Goal: Task Accomplishment & Management: Use online tool/utility

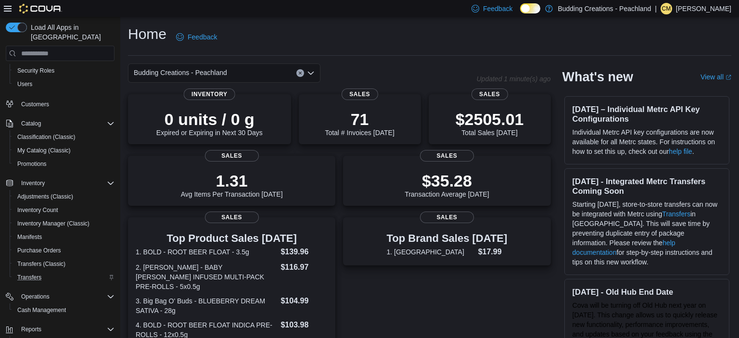
scroll to position [55, 0]
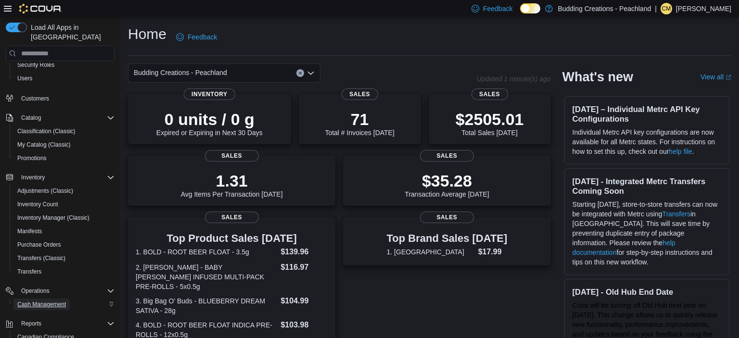
click at [43, 301] on span "Cash Management" at bounding box center [41, 305] width 49 height 8
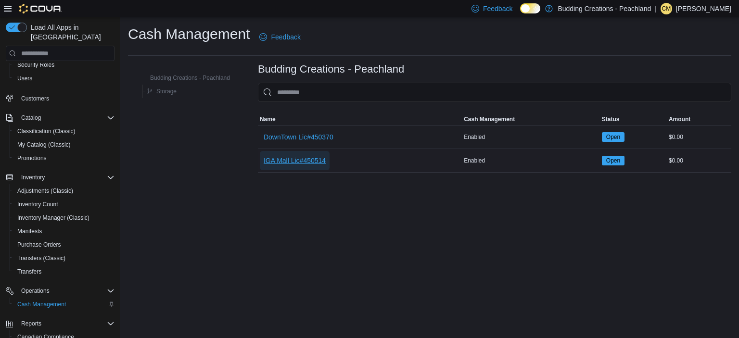
click at [296, 159] on span "IGA Mall Lic#450514" at bounding box center [295, 161] width 62 height 10
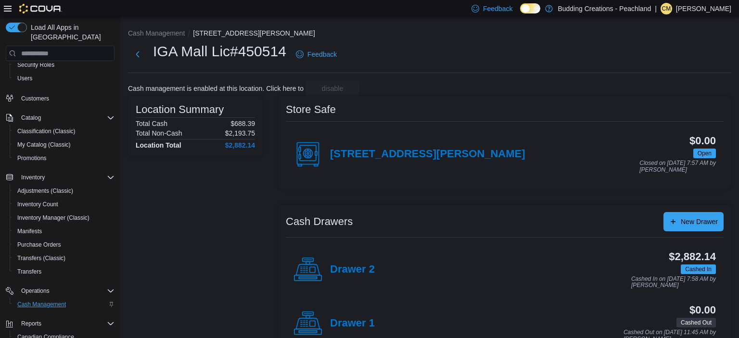
scroll to position [14, 0]
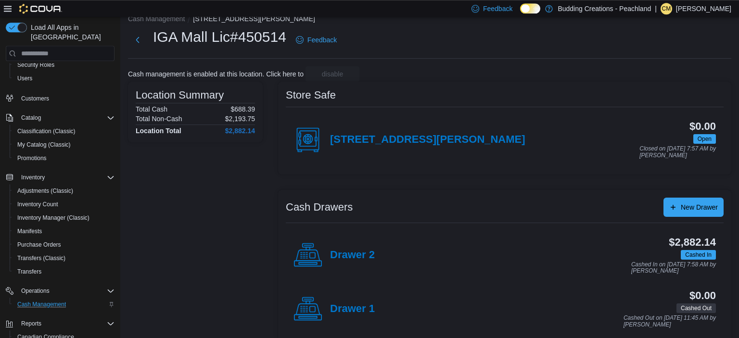
click at [357, 245] on div "Drawer 2" at bounding box center [333, 255] width 81 height 29
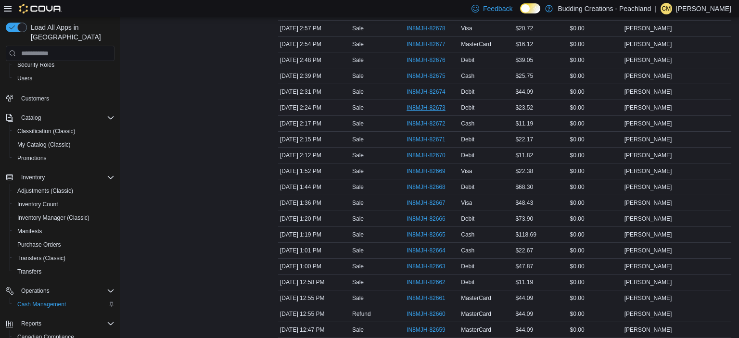
scroll to position [55, 0]
click at [411, 150] on span "IN8MJH-82670" at bounding box center [430, 156] width 49 height 12
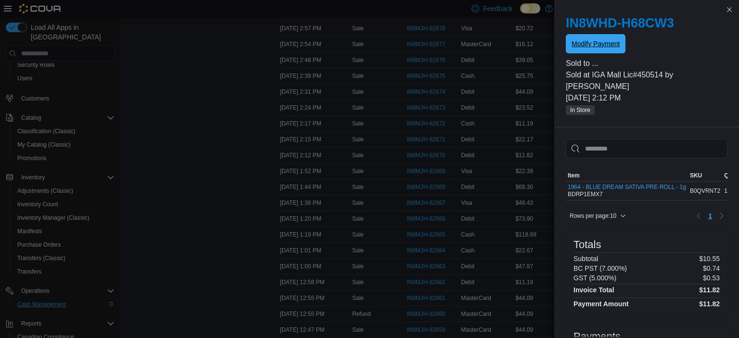
click at [616, 40] on span "Modify Payment" at bounding box center [595, 44] width 48 height 10
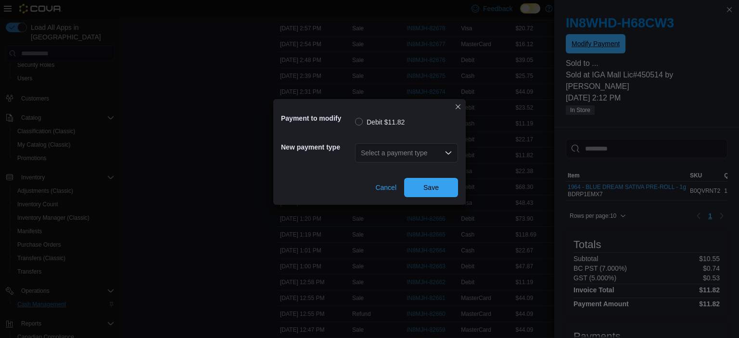
click at [409, 159] on div "Select a payment type" at bounding box center [406, 152] width 103 height 19
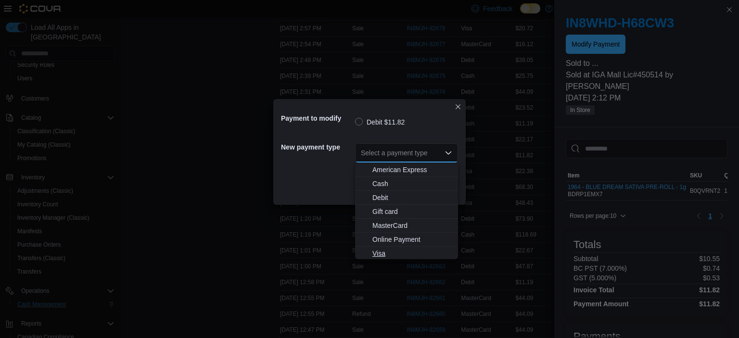
click at [385, 253] on span "Visa" at bounding box center [412, 254] width 80 height 10
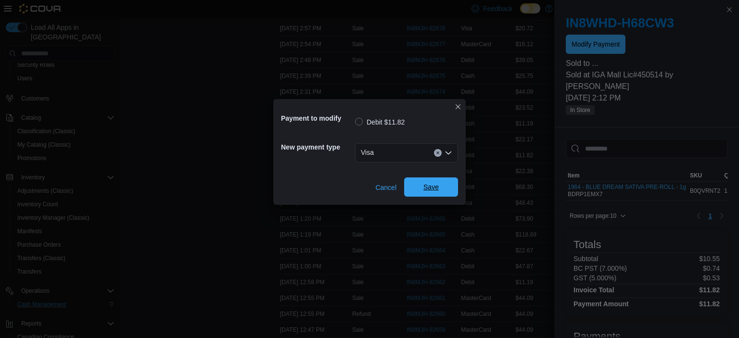
click at [427, 193] on span "Save" at bounding box center [431, 186] width 42 height 19
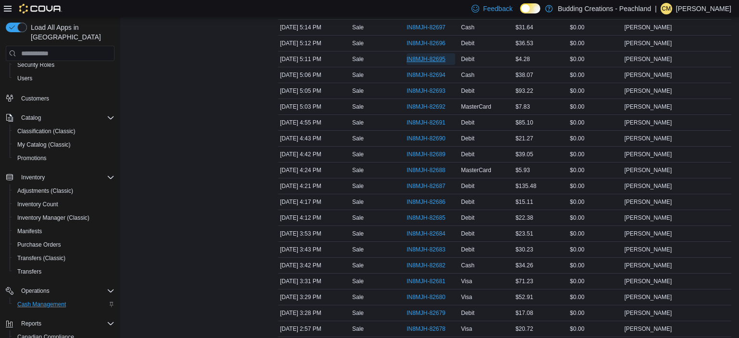
click at [425, 59] on span "IN8MJH-82695" at bounding box center [425, 59] width 39 height 8
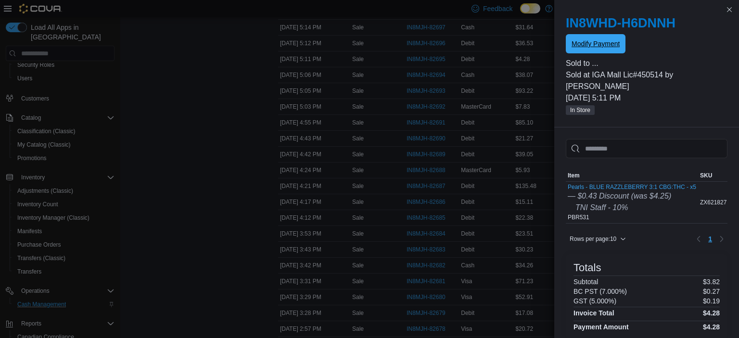
click at [604, 41] on span "Modify Payment" at bounding box center [595, 44] width 48 height 10
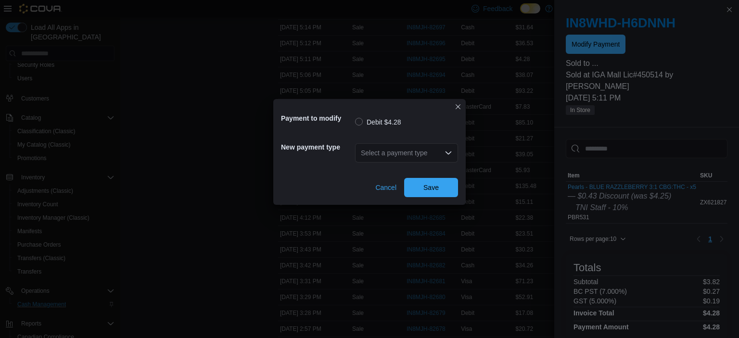
click at [421, 153] on div "Select a payment type" at bounding box center [406, 152] width 103 height 19
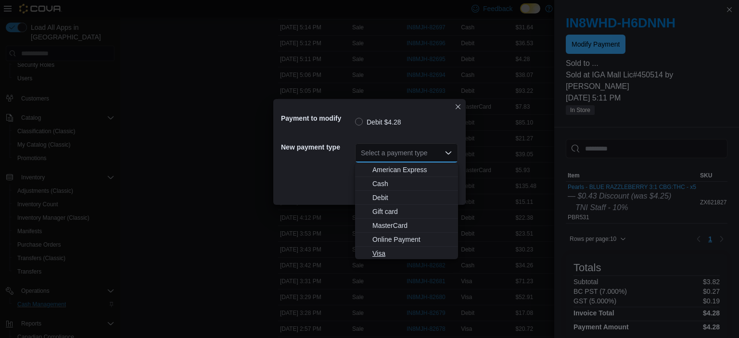
click at [380, 252] on span "Visa" at bounding box center [412, 254] width 80 height 10
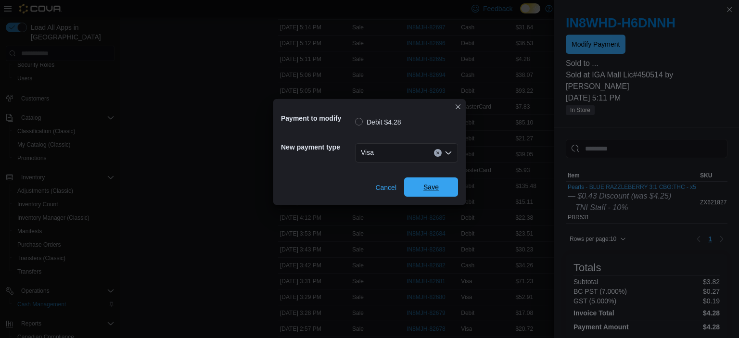
click at [434, 188] on span "Save" at bounding box center [430, 187] width 15 height 10
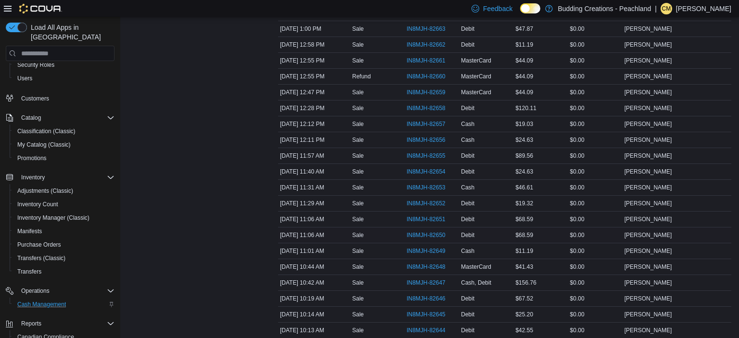
scroll to position [947, 0]
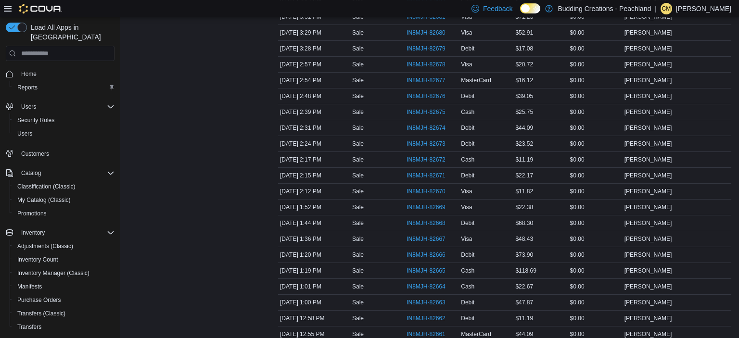
scroll to position [707, 0]
click at [443, 314] on span "IN8MJH-82662" at bounding box center [425, 318] width 39 height 8
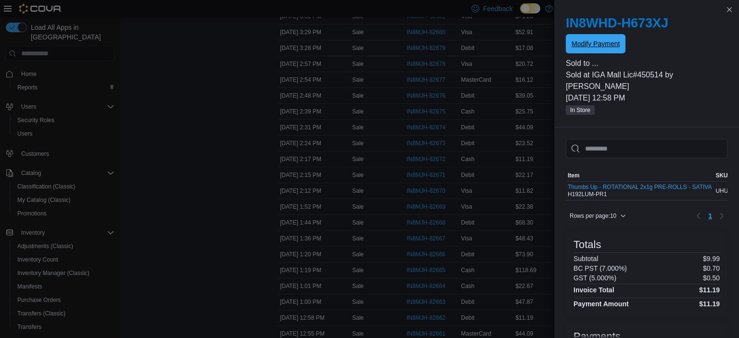
click at [599, 39] on span "Modify Payment" at bounding box center [595, 43] width 48 height 19
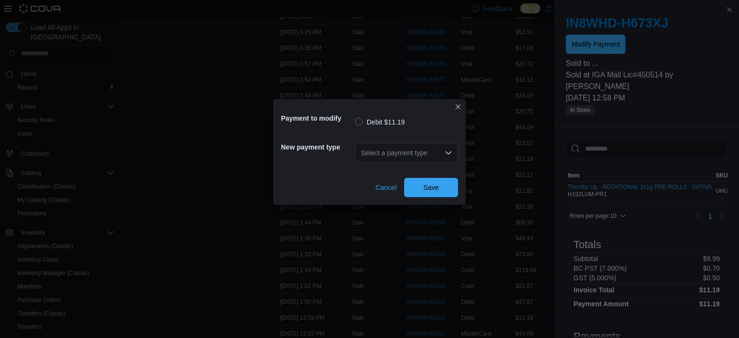
click at [441, 156] on div "Select a payment type" at bounding box center [406, 152] width 103 height 19
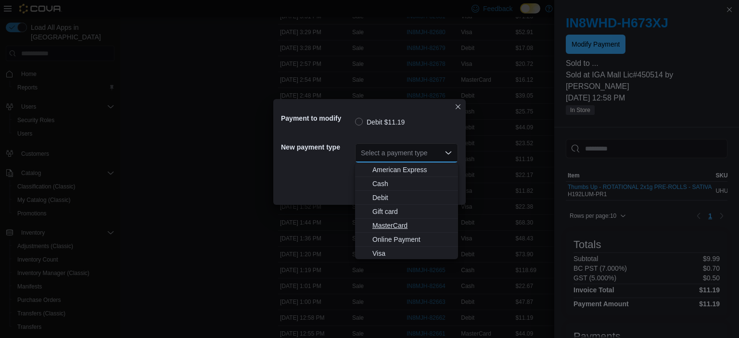
click at [390, 220] on button "MasterCard" at bounding box center [406, 226] width 103 height 14
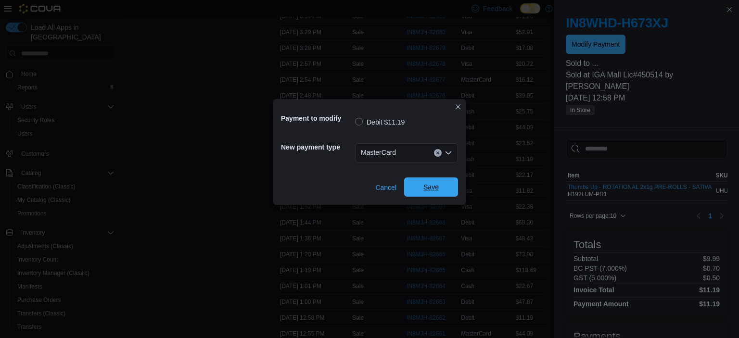
click at [415, 195] on span "Save" at bounding box center [431, 186] width 42 height 19
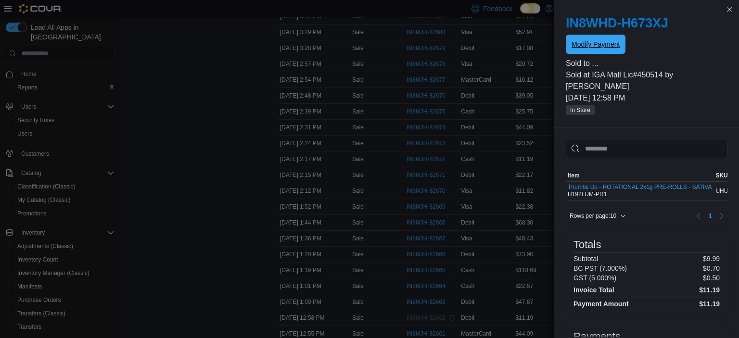
scroll to position [0, 0]
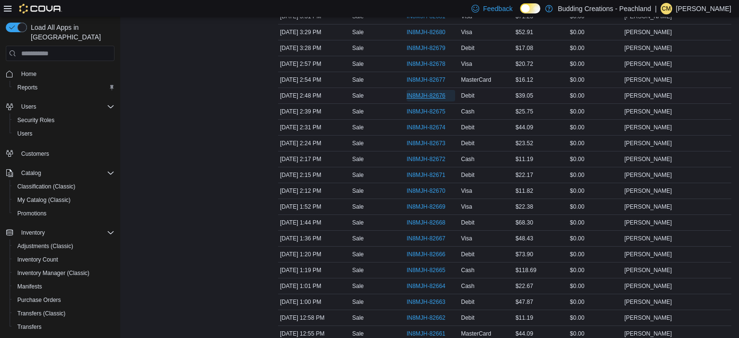
click at [434, 92] on span "IN8MJH-82676" at bounding box center [425, 96] width 39 height 8
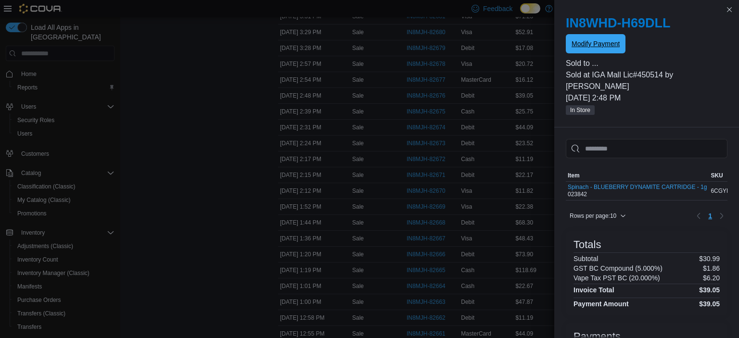
click at [575, 53] on span "Modify Payment" at bounding box center [595, 43] width 48 height 19
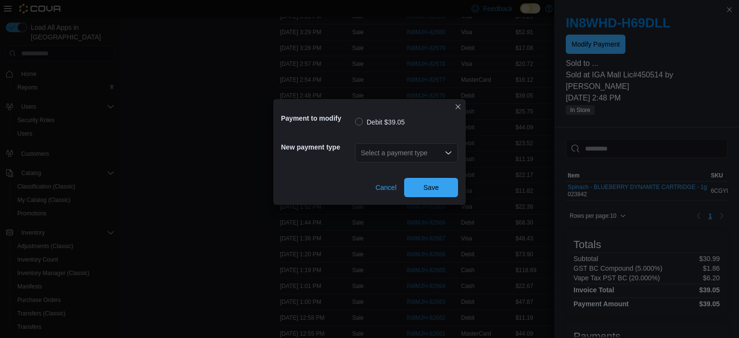
click at [440, 149] on div "Select a payment type" at bounding box center [406, 152] width 103 height 19
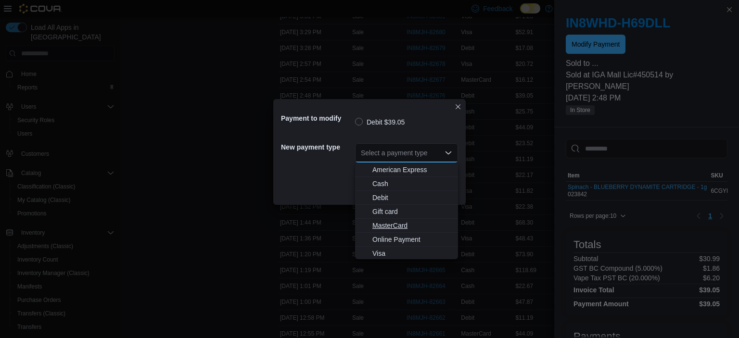
click at [397, 228] on span "MasterCard" at bounding box center [412, 226] width 80 height 10
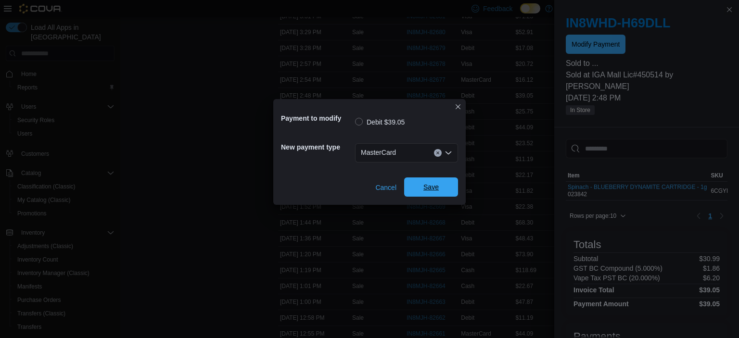
click at [434, 193] on span "Save" at bounding box center [431, 186] width 42 height 19
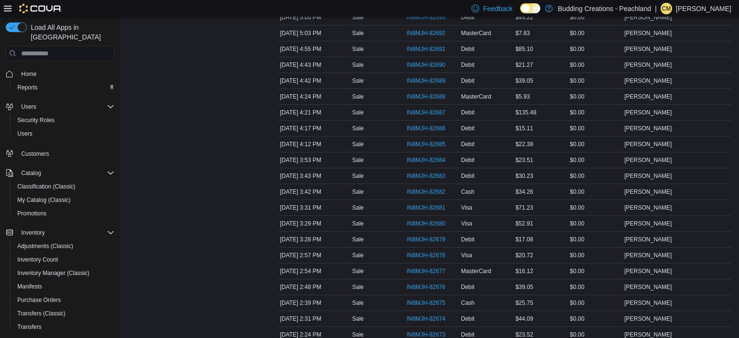
scroll to position [516, 0]
click at [437, 93] on span "IN8MJH-82688" at bounding box center [425, 97] width 39 height 8
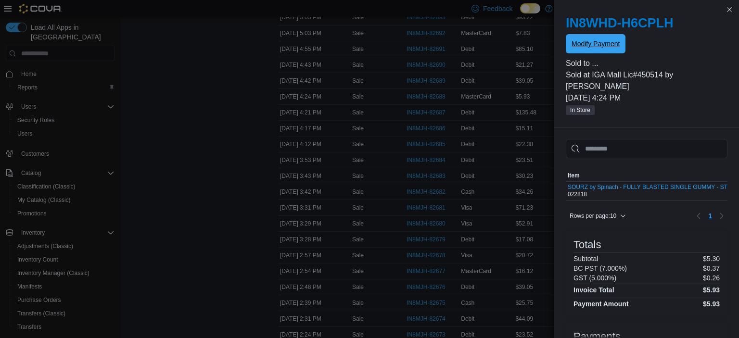
click at [590, 48] on span "Modify Payment" at bounding box center [595, 44] width 48 height 10
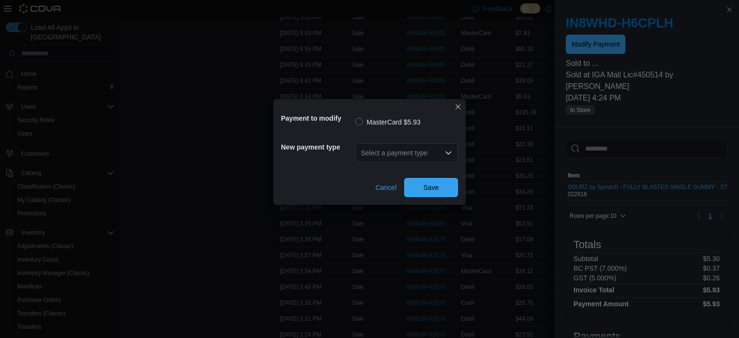
click at [427, 158] on div "Select a payment type" at bounding box center [406, 152] width 103 height 19
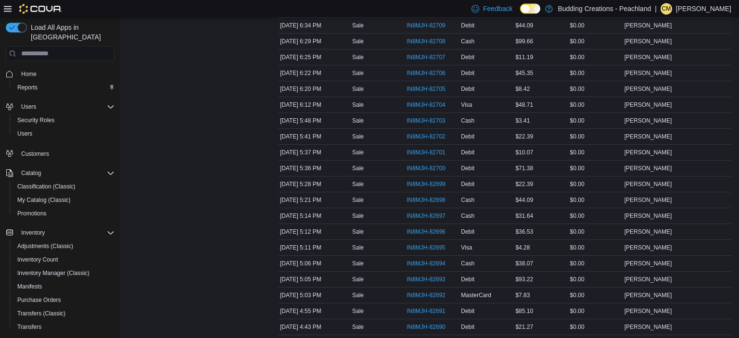
scroll to position [270, 0]
click at [428, 307] on span "IN8MJH-82690" at bounding box center [425, 311] width 39 height 8
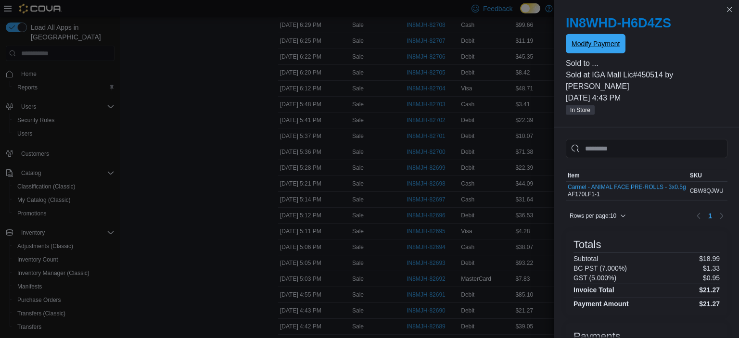
click at [596, 50] on span "Modify Payment" at bounding box center [595, 43] width 48 height 19
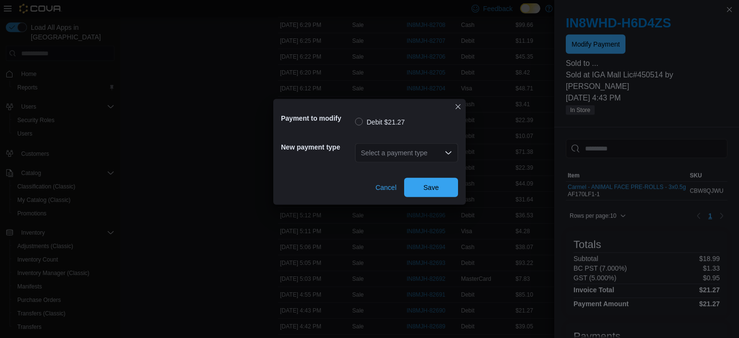
click at [422, 158] on div "Select a payment type" at bounding box center [406, 152] width 103 height 19
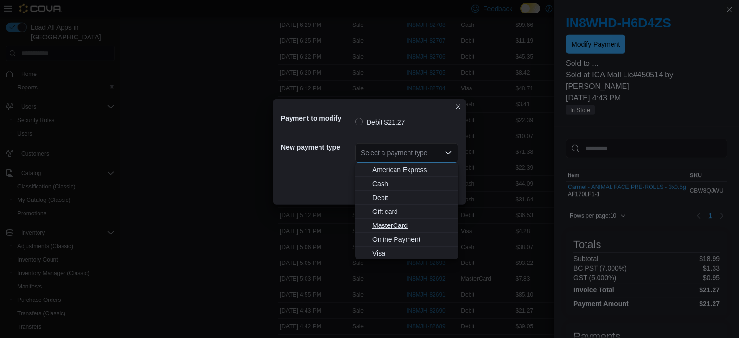
click at [388, 230] on button "MasterCard" at bounding box center [406, 226] width 103 height 14
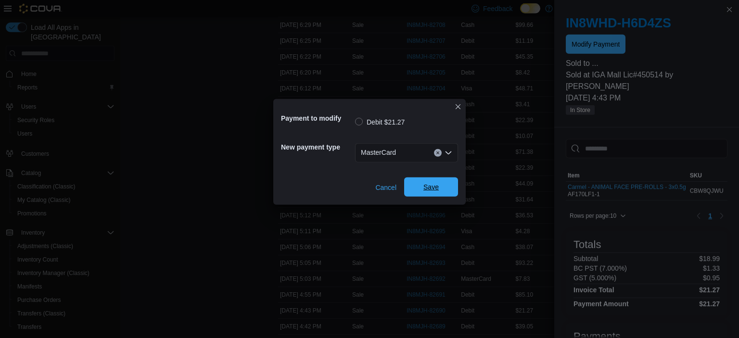
click at [420, 192] on span "Save" at bounding box center [431, 186] width 42 height 19
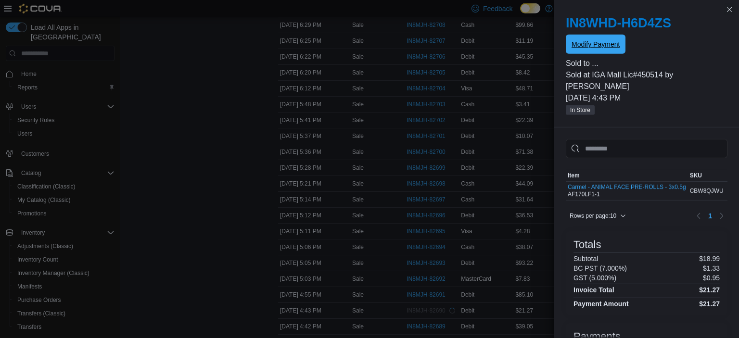
scroll to position [0, 0]
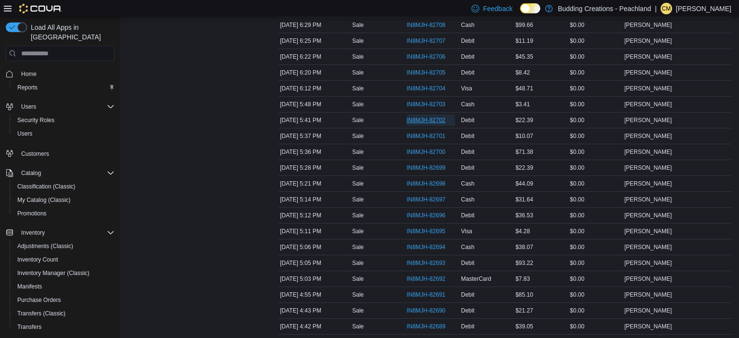
click at [434, 121] on span "IN8MJH-82702" at bounding box center [425, 120] width 39 height 8
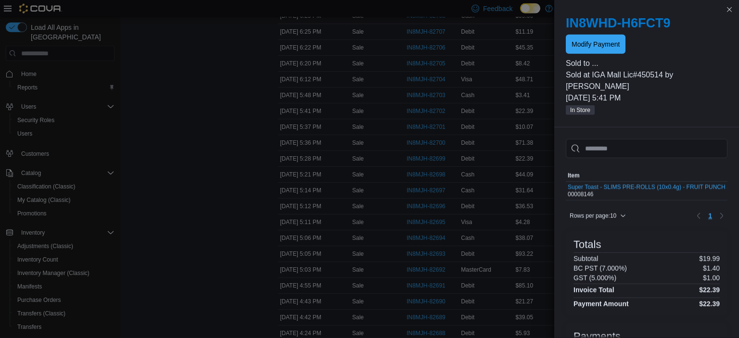
scroll to position [280, 0]
click at [592, 41] on span "Modify Payment" at bounding box center [595, 44] width 48 height 10
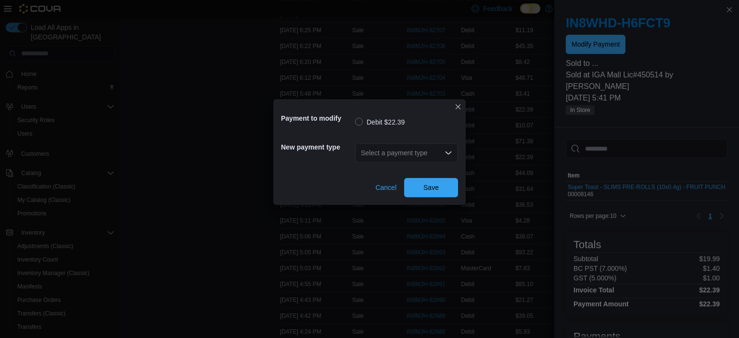
click at [414, 148] on div "Select a payment type" at bounding box center [406, 152] width 103 height 19
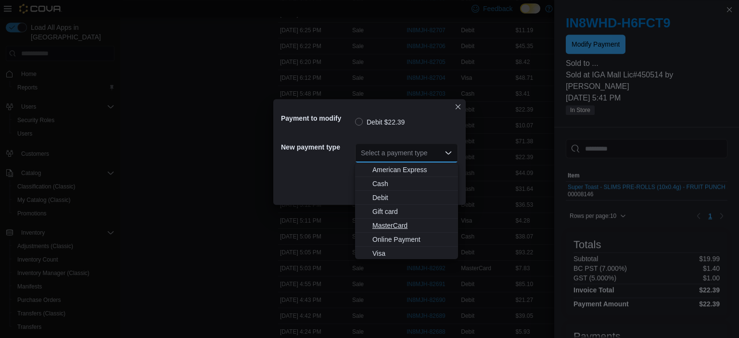
click at [405, 224] on span "MasterCard" at bounding box center [412, 226] width 80 height 10
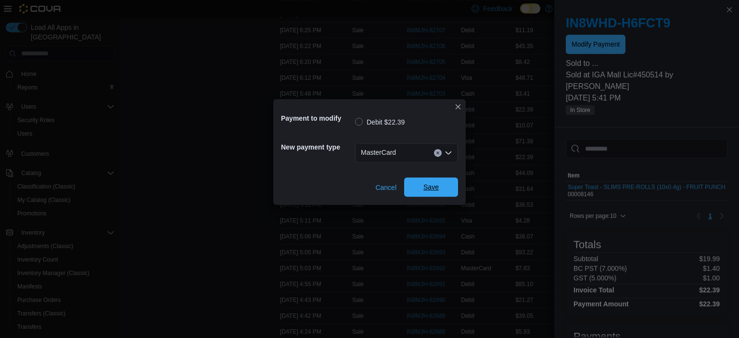
click at [435, 182] on span "Save" at bounding box center [431, 186] width 42 height 19
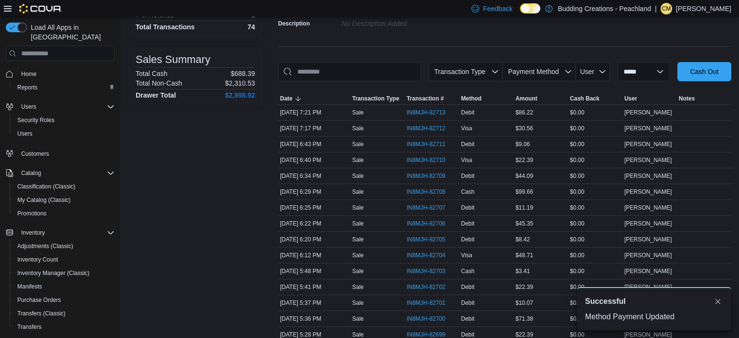
scroll to position [102, 0]
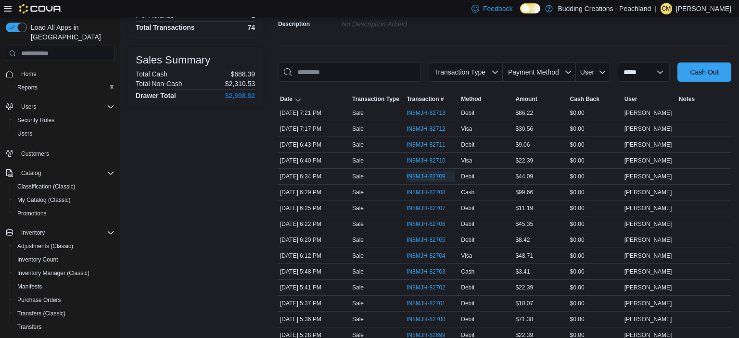
click at [431, 177] on span "IN8MJH-82709" at bounding box center [425, 177] width 39 height 8
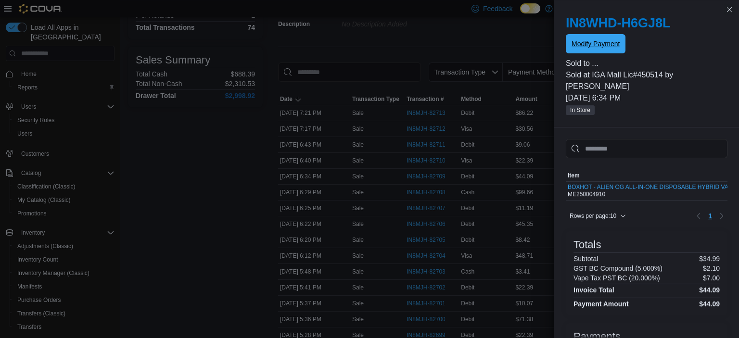
click at [593, 46] on span "Modify Payment" at bounding box center [595, 44] width 48 height 10
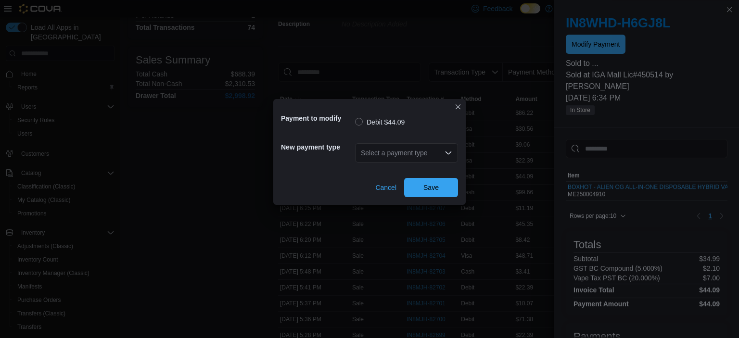
click at [422, 149] on div "Select a payment type" at bounding box center [406, 152] width 103 height 19
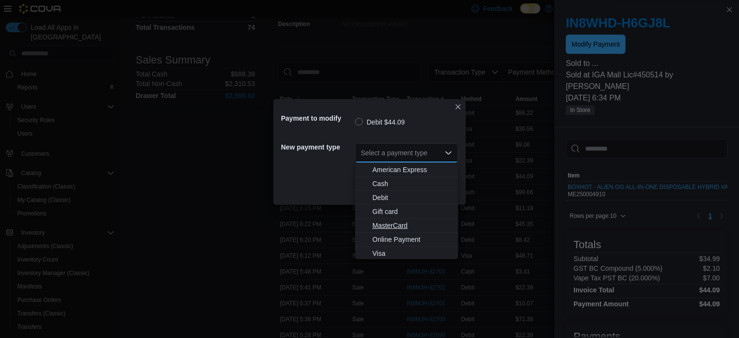
click at [393, 228] on span "MasterCard" at bounding box center [412, 226] width 80 height 10
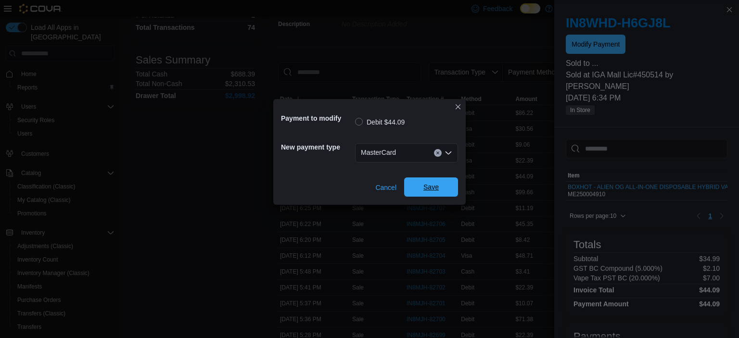
click at [428, 185] on span "Save" at bounding box center [430, 187] width 15 height 10
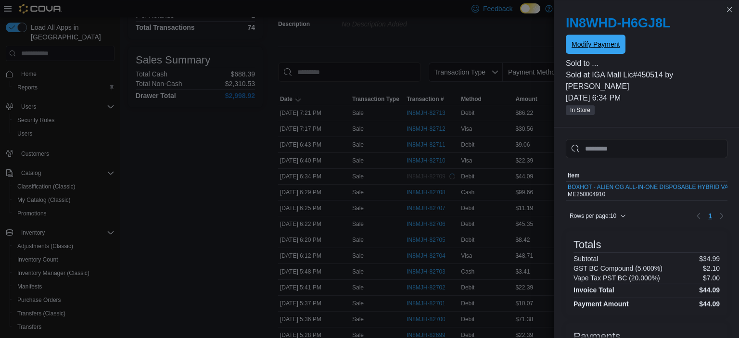
scroll to position [0, 0]
